Goal: Communication & Community: Ask a question

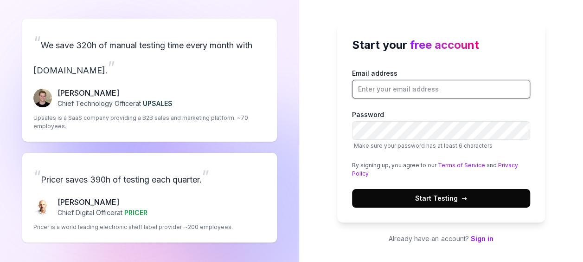
click at [363, 91] on input "Email address" at bounding box center [441, 89] width 178 height 19
type input "[PERSON_NAME][EMAIL_ADDRESS][DOMAIN_NAME]"
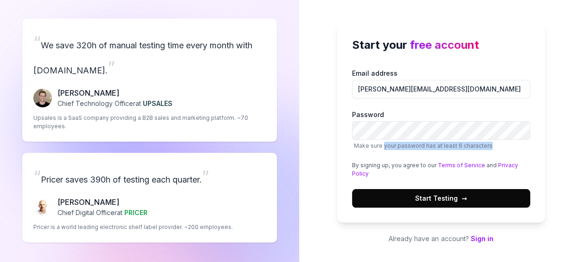
drag, startPoint x: 383, startPoint y: 145, endPoint x: 498, endPoint y: 148, distance: 114.2
click at [498, 148] on span "Make sure your password has at least 6 characters" at bounding box center [441, 146] width 178 height 8
drag, startPoint x: 358, startPoint y: 234, endPoint x: 378, endPoint y: 233, distance: 19.5
click at [358, 234] on p "Already have an account? Sign in" at bounding box center [441, 238] width 208 height 10
drag, startPoint x: 363, startPoint y: 145, endPoint x: 470, endPoint y: 145, distance: 106.7
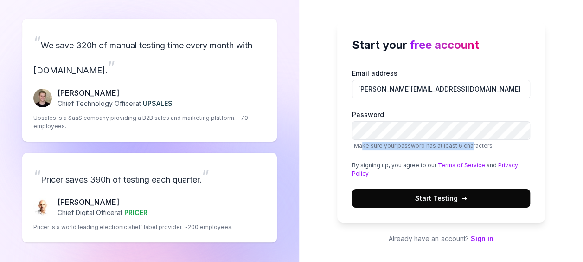
click at [470, 145] on span "Make sure your password has at least 6 characters" at bounding box center [423, 145] width 139 height 7
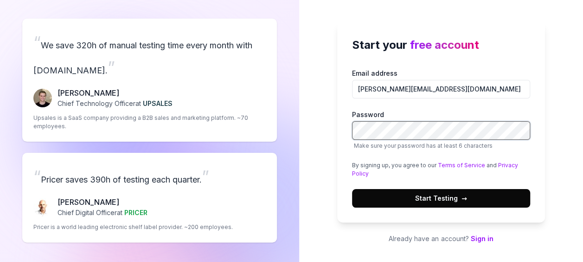
click at [352, 189] on button "Start Testing →" at bounding box center [441, 198] width 178 height 19
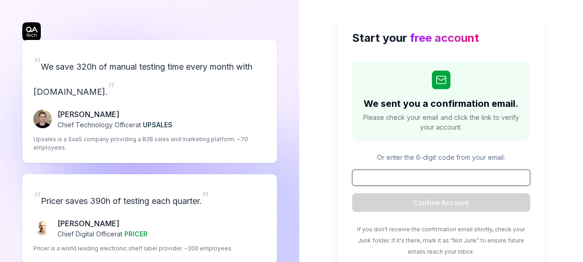
click at [382, 169] on input at bounding box center [441, 177] width 178 height 16
paste input "730808"
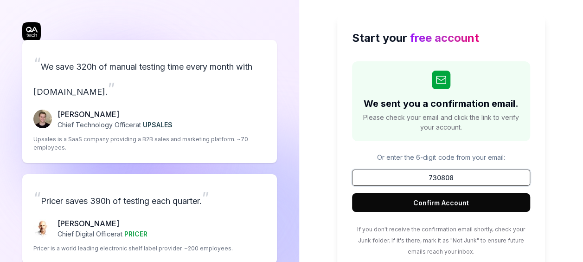
click at [375, 181] on input "730808" at bounding box center [441, 177] width 178 height 16
paste input
click at [367, 184] on input "730808" at bounding box center [441, 177] width 178 height 16
click at [368, 178] on input "730808" at bounding box center [441, 177] width 178 height 16
click at [369, 178] on input "730808" at bounding box center [441, 177] width 178 height 16
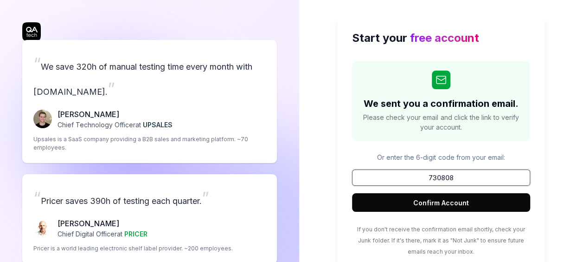
type input "730808"
click at [432, 201] on button "Confirm Account" at bounding box center [441, 202] width 178 height 19
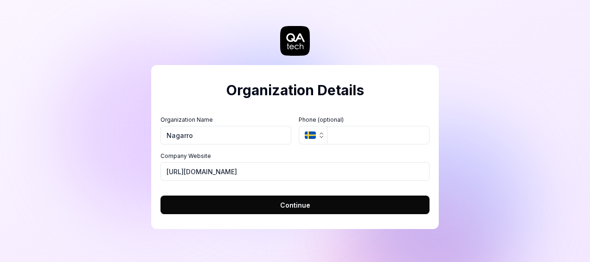
type input "Nagarro"
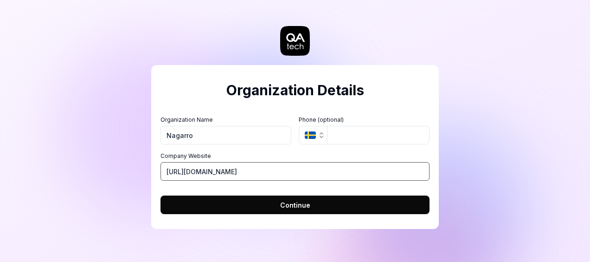
click at [199, 171] on input "[URL][DOMAIN_NAME]" at bounding box center [295, 171] width 269 height 19
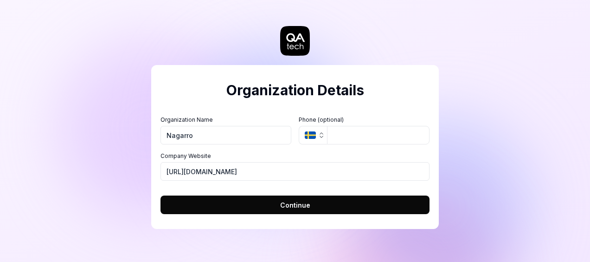
click at [261, 205] on button "Continue" at bounding box center [295, 204] width 269 height 19
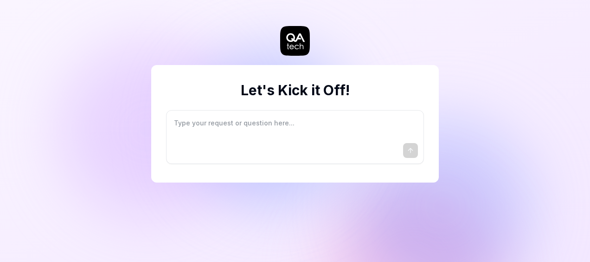
type textarea "*"
type textarea "I"
type textarea "*"
type textarea "I"
type textarea "*"
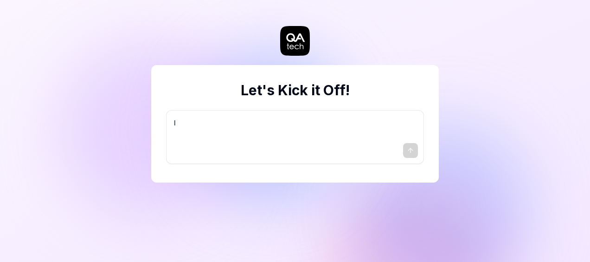
type textarea "I w"
type textarea "*"
type textarea "I wa"
type textarea "*"
type textarea "I wan"
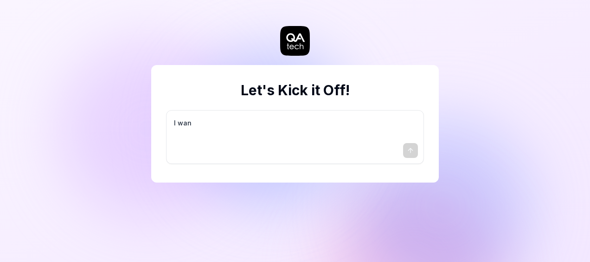
type textarea "*"
type textarea "I want"
type textarea "*"
type textarea "I want"
type textarea "*"
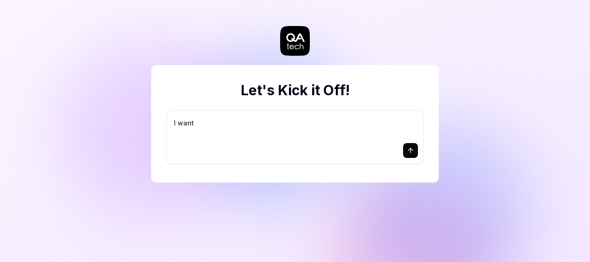
type textarea "I want a"
type textarea "*"
type textarea "I want a"
type textarea "*"
type textarea "I want a g"
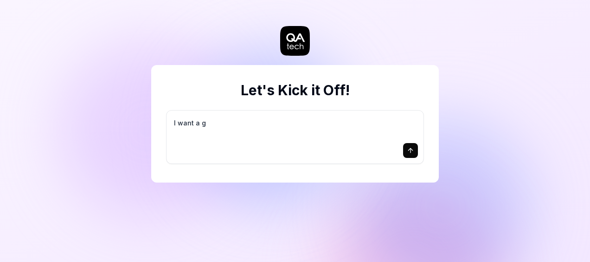
type textarea "*"
type textarea "I want a go"
type textarea "*"
type textarea "I want a goo"
type textarea "*"
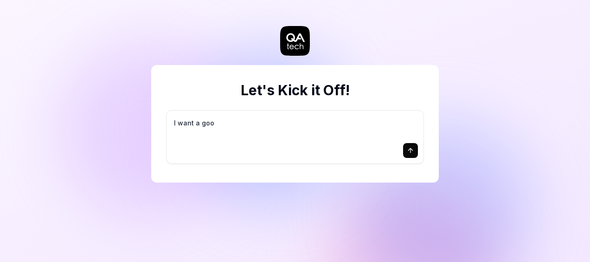
type textarea "I want a good"
type textarea "*"
type textarea "I want a good"
type textarea "*"
type textarea "I want a good t"
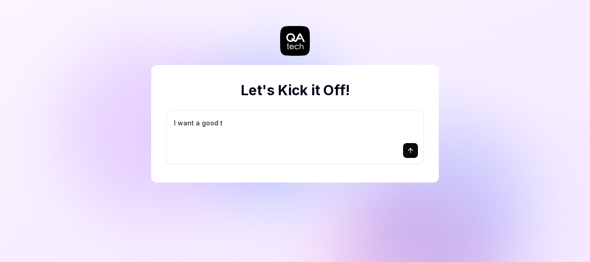
type textarea "*"
type textarea "I want a good te"
type textarea "*"
type textarea "I want a good tes"
type textarea "*"
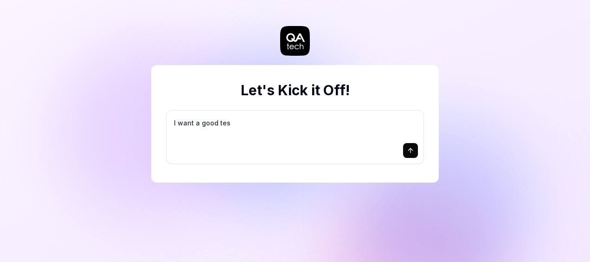
type textarea "I want a good test"
type textarea "*"
type textarea "I want a good test"
type textarea "*"
type textarea "I want a good test s"
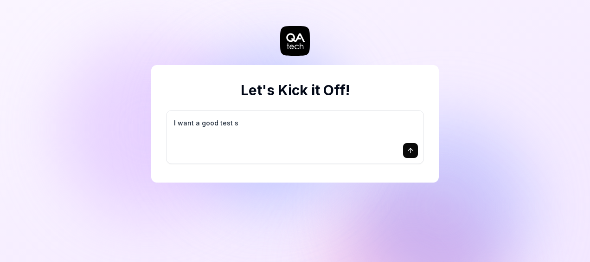
type textarea "*"
type textarea "I want a good test se"
type textarea "*"
type textarea "I want a good test set"
type textarea "*"
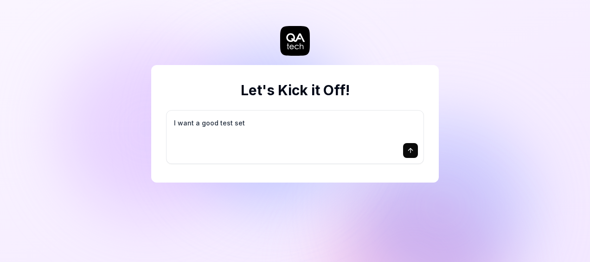
type textarea "I want a good test setu"
type textarea "*"
type textarea "I want a good test setup"
type textarea "*"
type textarea "I want a good test setup"
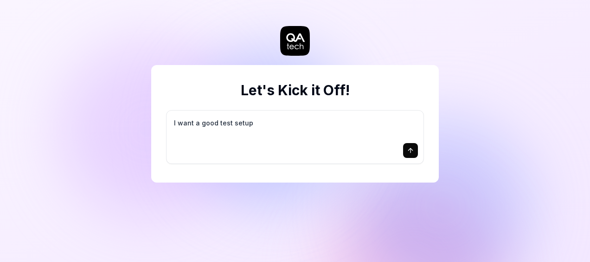
type textarea "*"
type textarea "I want a good test setup f"
type textarea "*"
type textarea "I want a good test setup fo"
type textarea "*"
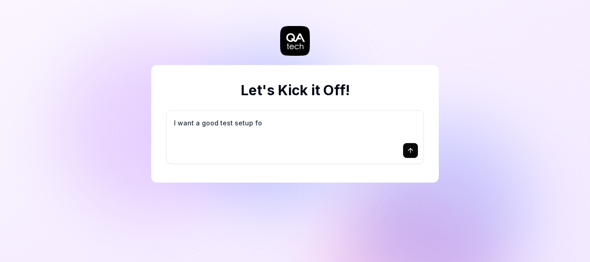
type textarea "I want a good test setup for"
type textarea "*"
type textarea "I want a good test setup for"
type textarea "*"
type textarea "I want a good test setup for m"
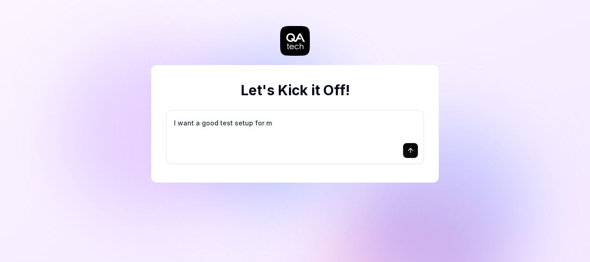
type textarea "*"
type textarea "I want a good test setup for my"
type textarea "*"
type textarea "I want a good test setup for my"
type textarea "*"
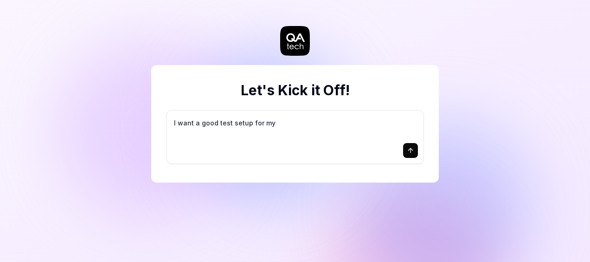
type textarea "I want a good test setup for my s"
type textarea "*"
type textarea "I want a good test setup for my si"
type textarea "*"
type textarea "I want a good test setup for my sit"
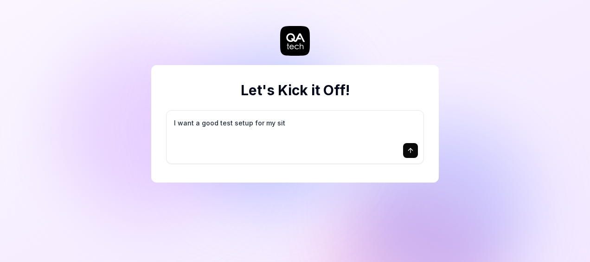
type textarea "*"
type textarea "I want a good test setup for my site"
type textarea "*"
type textarea "I want a good test setup for my site"
type textarea "*"
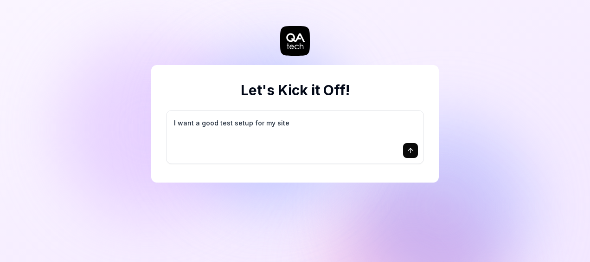
type textarea "I want a good test setup for my site -"
type textarea "*"
type textarea "I want a good test setup for my site -"
type textarea "*"
type textarea "I want a good test setup for my site - h"
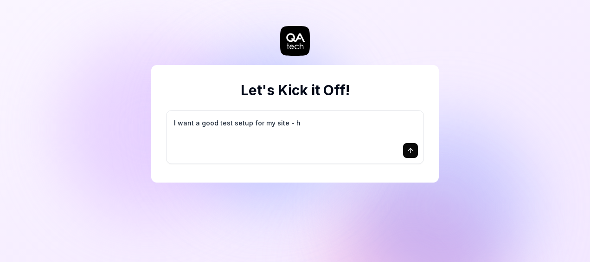
type textarea "*"
type textarea "I want a good test setup for my site - he"
type textarea "*"
type textarea "I want a good test setup for my site - hel"
type textarea "*"
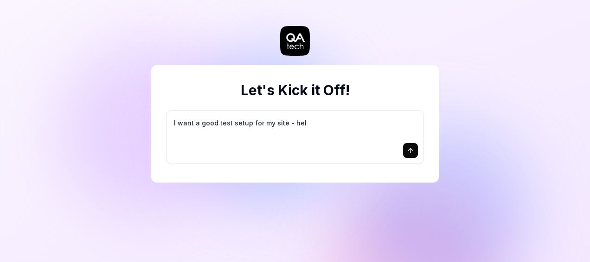
type textarea "I want a good test setup for my site - help"
type textarea "*"
type textarea "I want a good test setup for my site - help"
type textarea "*"
type textarea "I want a good test setup for my site - help m"
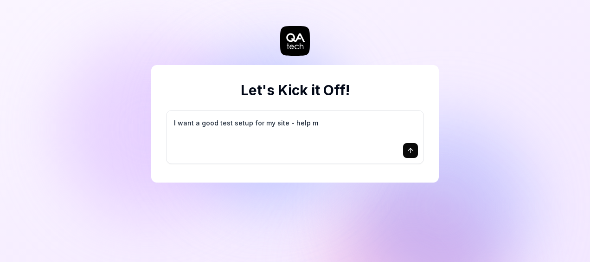
type textarea "*"
type textarea "I want a good test setup for my site - help me"
type textarea "*"
type textarea "I want a good test setup for my site - help me"
type textarea "*"
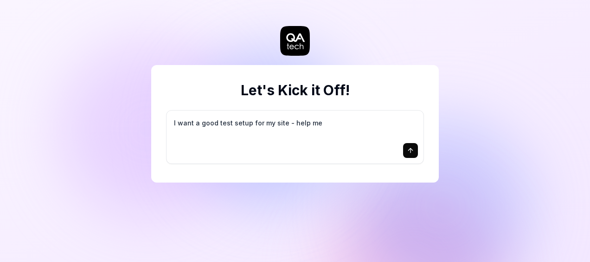
type textarea "I want a good test setup for my site - help me c"
type textarea "*"
type textarea "I want a good test setup for my site - help me cr"
type textarea "*"
type textarea "I want a good test setup for my site - help me cre"
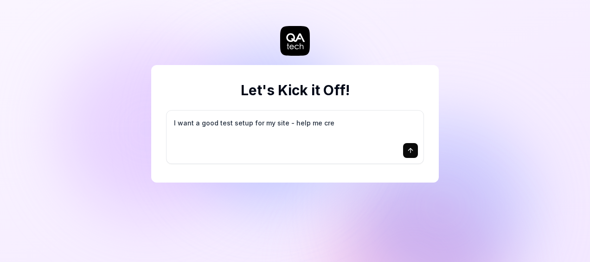
type textarea "*"
type textarea "I want a good test setup for my site - help me crea"
type textarea "*"
type textarea "I want a good test setup for my site - help me creat"
type textarea "*"
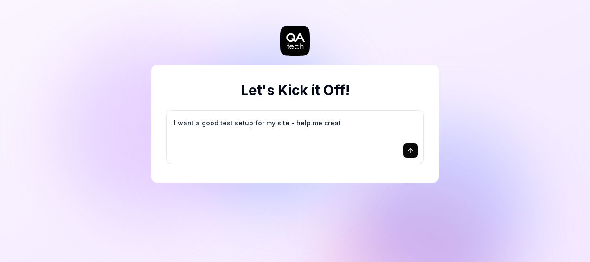
type textarea "I want a good test setup for my site - help me create"
type textarea "*"
type textarea "I want a good test setup for my site - help me create"
type textarea "*"
type textarea "I want a good test setup for my site - help me create t"
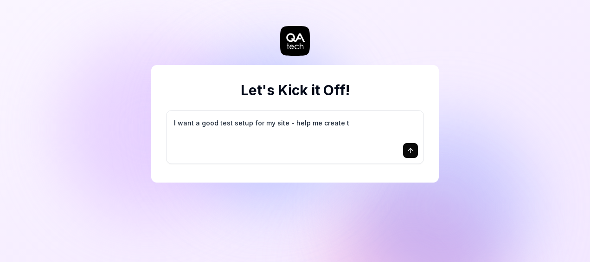
type textarea "*"
type textarea "I want a good test setup for my site - help me create th"
type textarea "*"
type textarea "I want a good test setup for my site - help me create the"
type textarea "*"
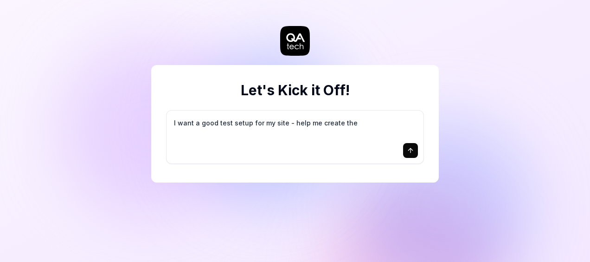
type textarea "I want a good test setup for my site - help me create the"
type textarea "*"
type textarea "I want a good test setup for my site - help me create the f"
type textarea "*"
type textarea "I want a good test setup for my site - help me create the fi"
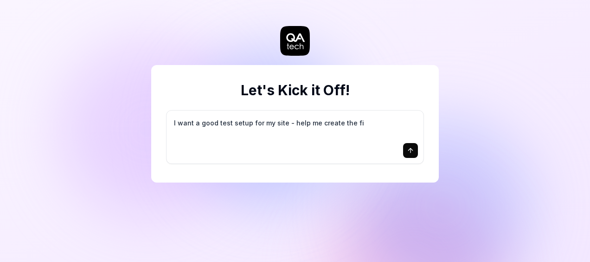
type textarea "*"
type textarea "I want a good test setup for my site - help me create the fir"
type textarea "*"
type textarea "I want a good test setup for my site - help me create the firs"
type textarea "*"
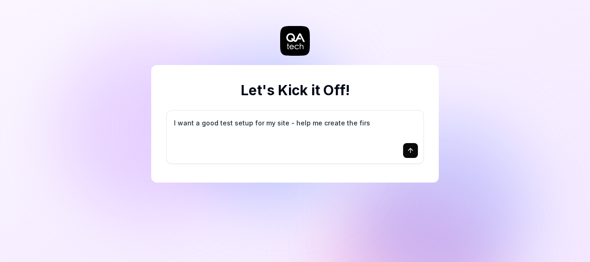
type textarea "I want a good test setup for my site - help me create the first"
type textarea "*"
type textarea "I want a good test setup for my site - help me create the first"
type textarea "*"
type textarea "I want a good test setup for my site - help me create the first 3"
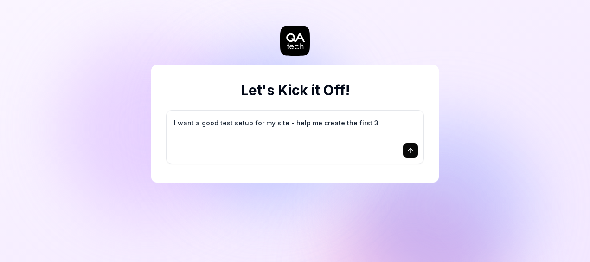
type textarea "*"
type textarea "I want a good test setup for my site - help me create the first 3-"
type textarea "*"
type textarea "I want a good test setup for my site - help me create the first 3-5"
type textarea "*"
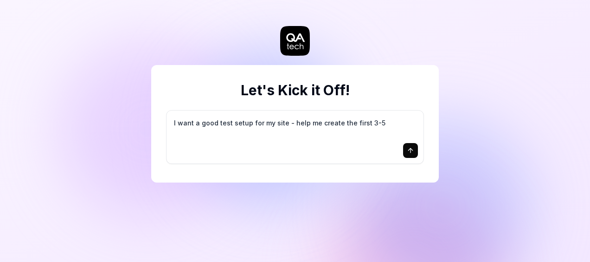
type textarea "I want a good test setup for my site - help me create the first 3-5"
type textarea "*"
type textarea "I want a good test setup for my site - help me create the first 3-5 t"
type textarea "*"
type textarea "I want a good test setup for my site - help me create the first 3-5 te"
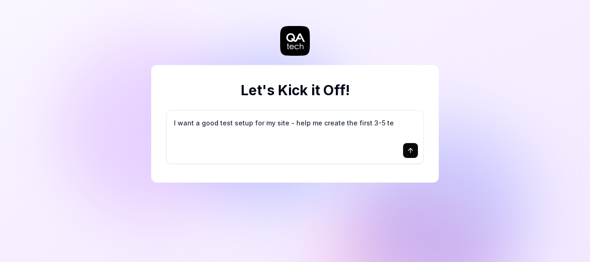
type textarea "*"
type textarea "I want a good test setup for my site - help me create the first 3-5 tes"
type textarea "*"
type textarea "I want a good test setup for my site - help me create the first 3-5 test"
type textarea "*"
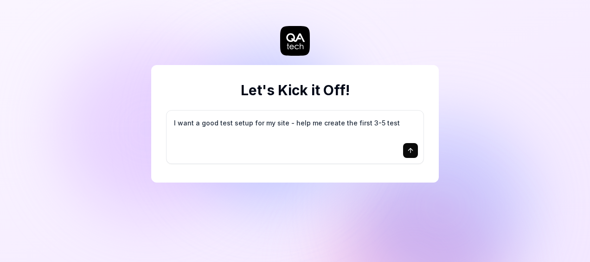
type textarea "I want a good test setup for my site - help me create the first 3-5 test"
type textarea "*"
type textarea "I want a good test setup for my site - help me create the first 3-5 test c"
type textarea "*"
type textarea "I want a good test setup for my site - help me create the first 3-5 test ca"
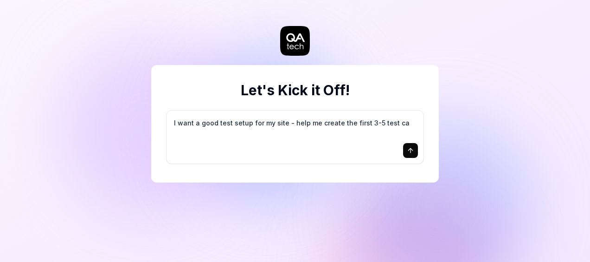
type textarea "*"
type textarea "I want a good test setup for my site - help me create the first 3-5 test cas"
type textarea "*"
type textarea "I want a good test setup for my site - help me create the first 3-5 test case"
type textarea "*"
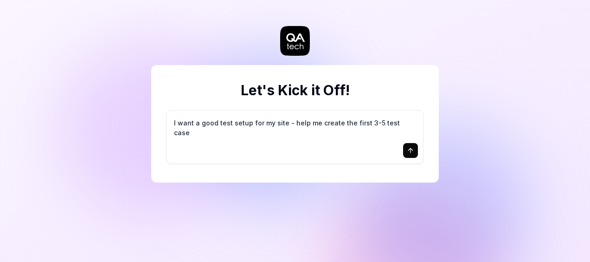
type textarea "I want a good test setup for my site - help me create the first 3-5 test cases"
click at [414, 153] on button "submit" at bounding box center [410, 150] width 15 height 15
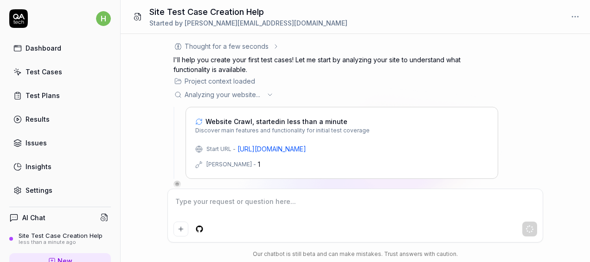
scroll to position [8, 0]
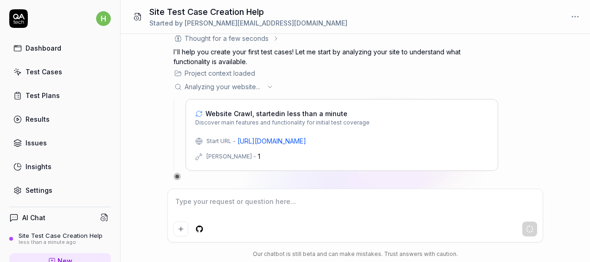
click at [201, 231] on html "h Dashboard Test Cases Test Plans Results Issues Insights Settings AI Chat Site…" at bounding box center [295, 131] width 590 height 262
click at [141, 175] on html "h Dashboard Test Cases Test Plans Results Issues Insights Settings AI Chat Site…" at bounding box center [295, 131] width 590 height 262
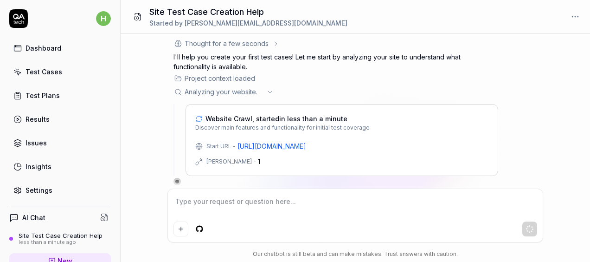
scroll to position [0, 0]
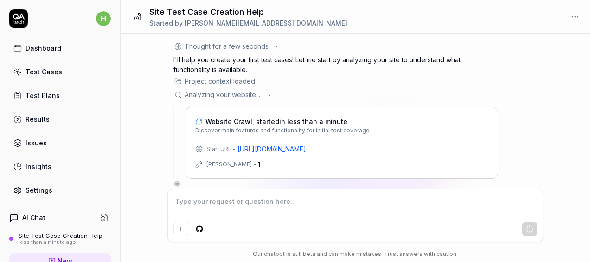
click at [34, 77] on link "Test Cases" at bounding box center [60, 72] width 102 height 18
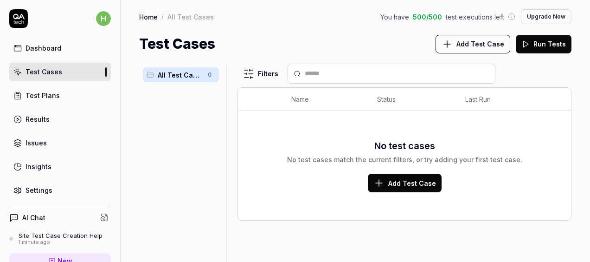
click at [53, 99] on link "Test Plans" at bounding box center [60, 95] width 102 height 18
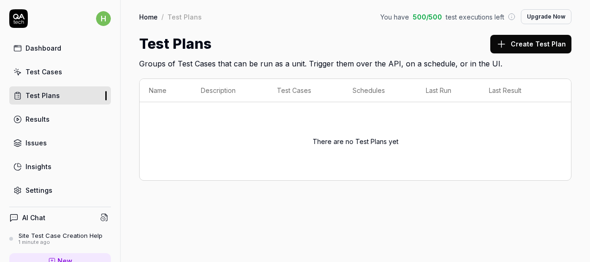
click at [52, 122] on link "Results" at bounding box center [60, 119] width 102 height 18
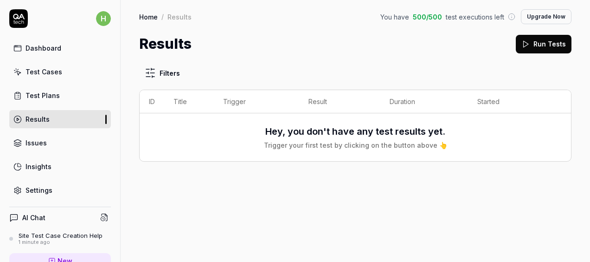
click at [52, 140] on link "Issues" at bounding box center [60, 143] width 102 height 18
click at [47, 162] on div "Insights" at bounding box center [39, 167] width 26 height 10
drag, startPoint x: 32, startPoint y: 208, endPoint x: 32, endPoint y: 214, distance: 6.1
click at [32, 214] on h4 "AI Chat" at bounding box center [33, 218] width 23 height 10
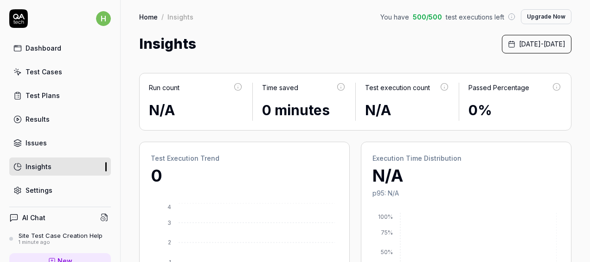
click at [34, 213] on h4 "AI Chat" at bounding box center [33, 218] width 23 height 10
click at [38, 214] on h4 "AI Chat" at bounding box center [33, 218] width 23 height 10
click at [76, 50] on link "Dashboard" at bounding box center [60, 48] width 102 height 18
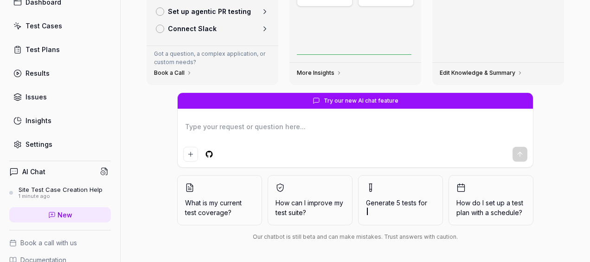
scroll to position [117, 0]
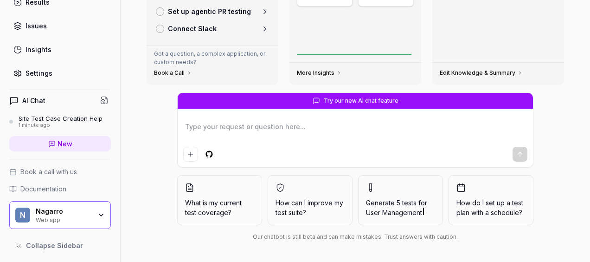
click at [40, 116] on div "Site Test Case Creation Help" at bounding box center [61, 118] width 84 height 7
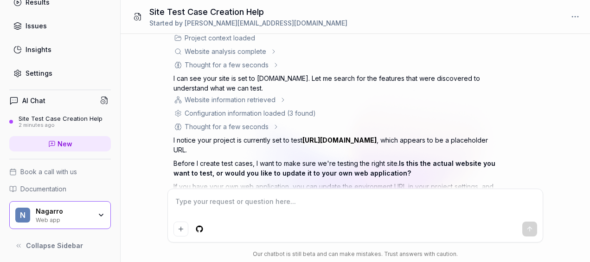
scroll to position [137, 0]
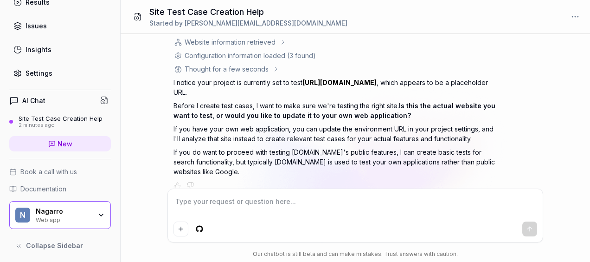
click at [239, 207] on textarea at bounding box center [356, 205] width 364 height 23
type textarea "*"
type textarea "g"
type textarea "*"
type textarea "go"
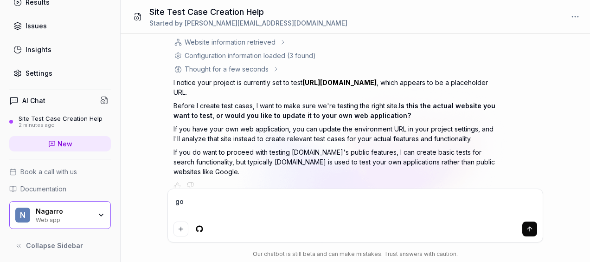
type textarea "*"
type textarea "go w"
type textarea "*"
type textarea "go wi"
type textarea "*"
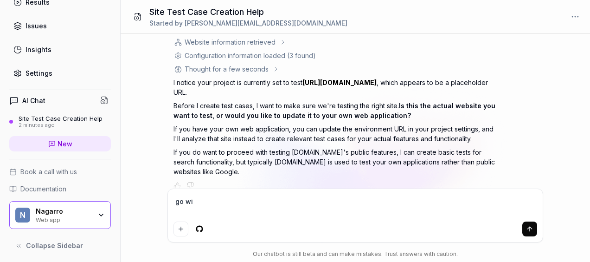
type textarea "go wit"
type textarea "*"
type textarea "go with"
paste textarea "[URL][DOMAIN_NAME]"
type textarea "*"
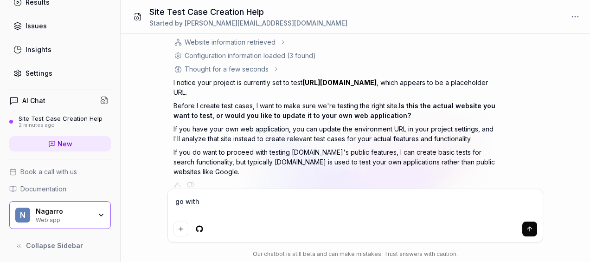
type textarea "go with [URL][DOMAIN_NAME]"
type textarea "*"
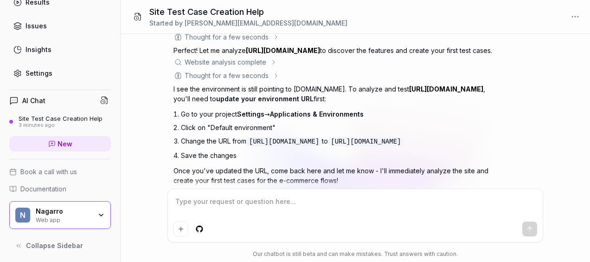
scroll to position [356, 0]
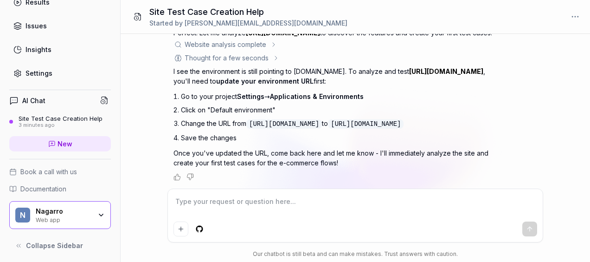
type textarea "*"
